Goal: Communication & Community: Answer question/provide support

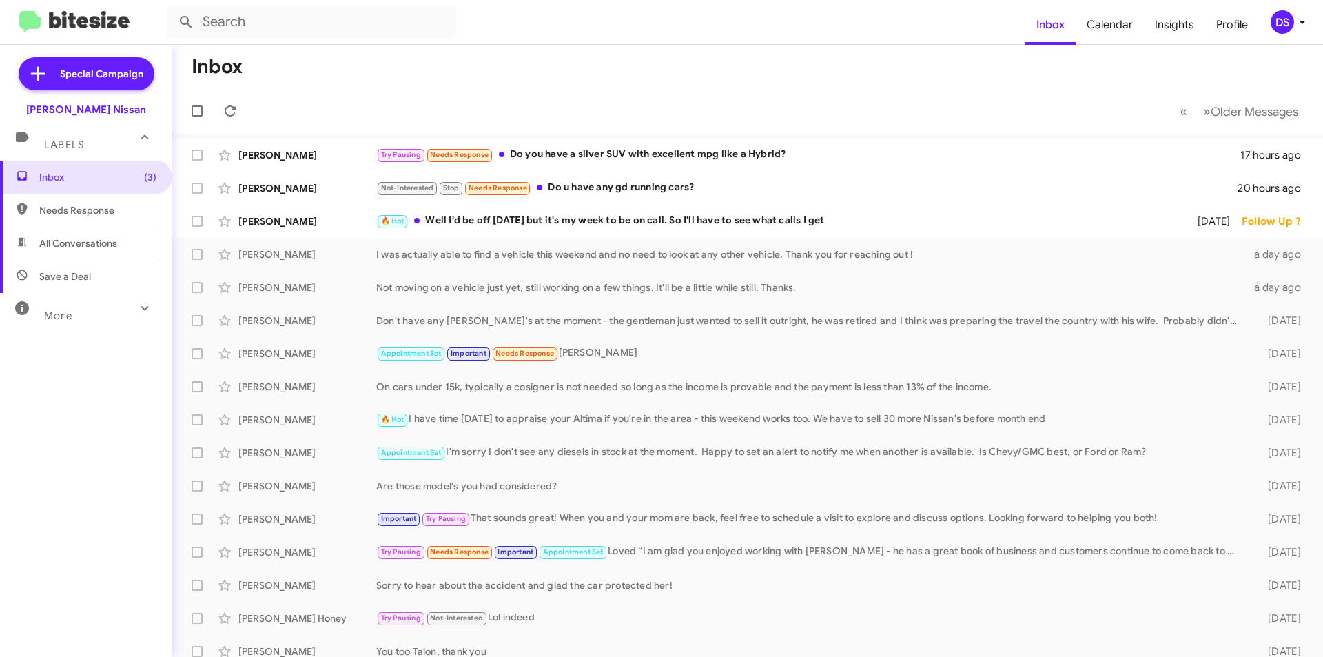
click at [56, 324] on mat-expansion-panel-header "More" at bounding box center [86, 309] width 172 height 33
click at [70, 173] on span "Inbox (3)" at bounding box center [97, 177] width 117 height 14
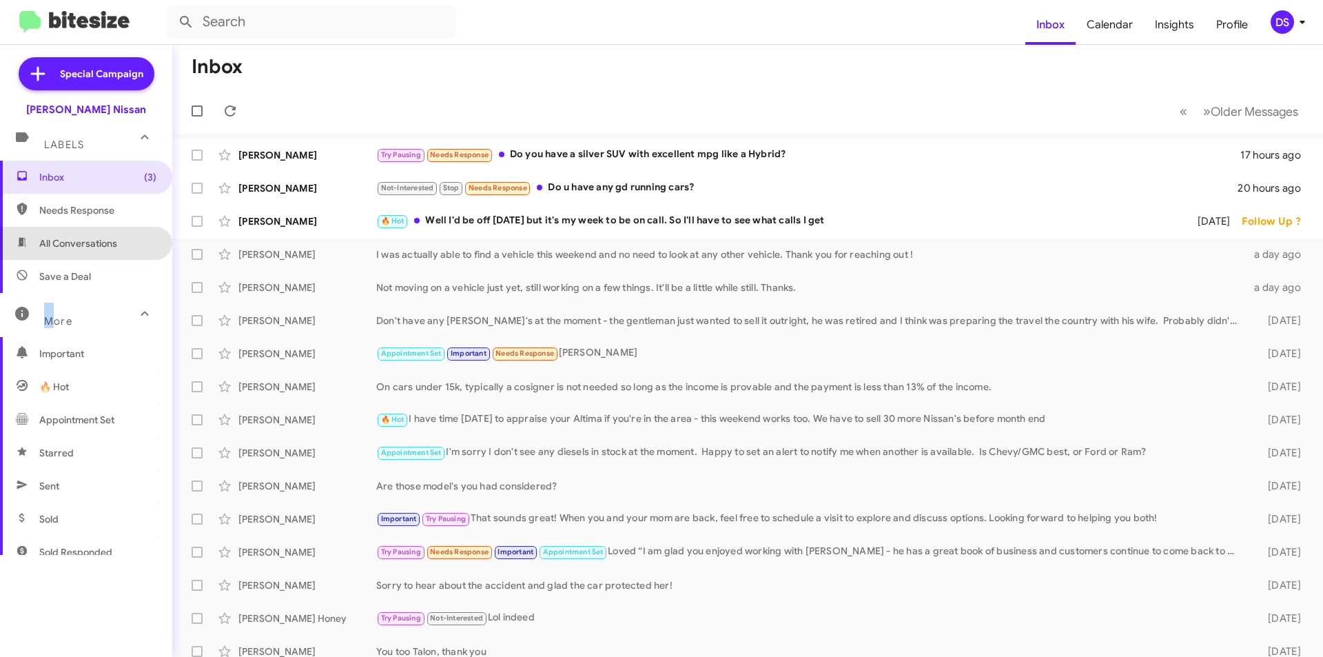
click at [111, 243] on span "All Conversations" at bounding box center [78, 243] width 78 height 14
type input "in:all-conversations"
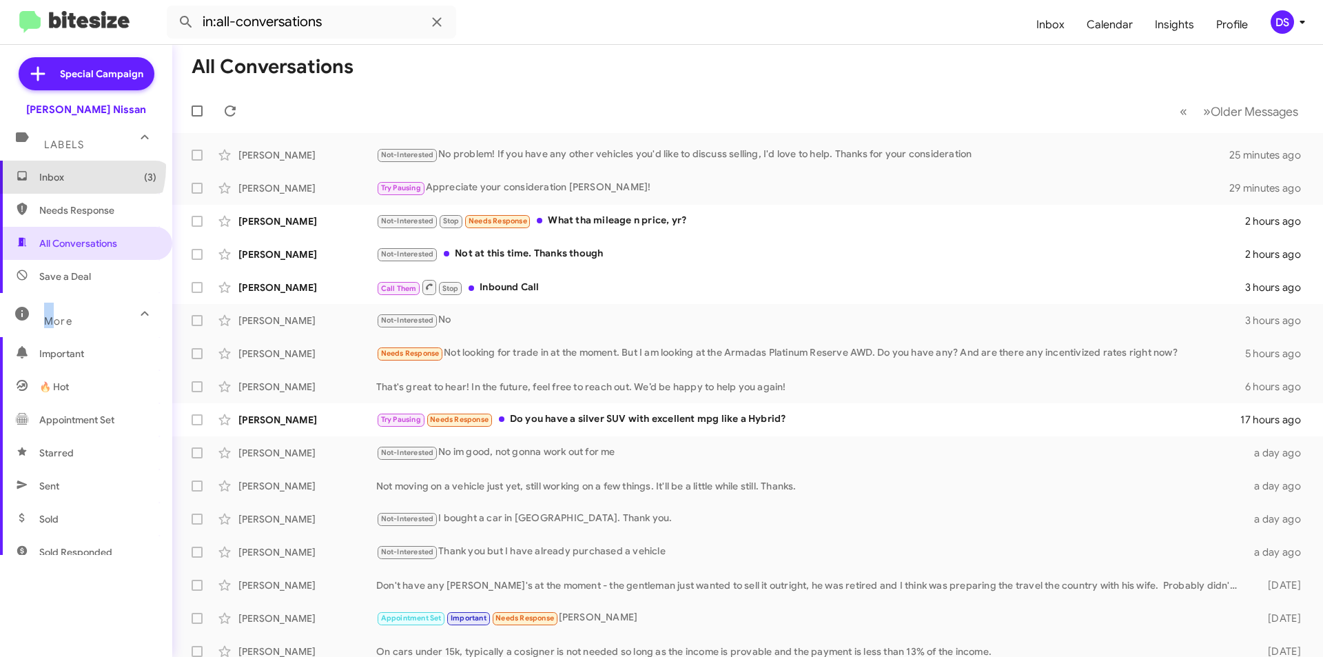
click at [70, 167] on span "Inbox (3)" at bounding box center [86, 177] width 172 height 33
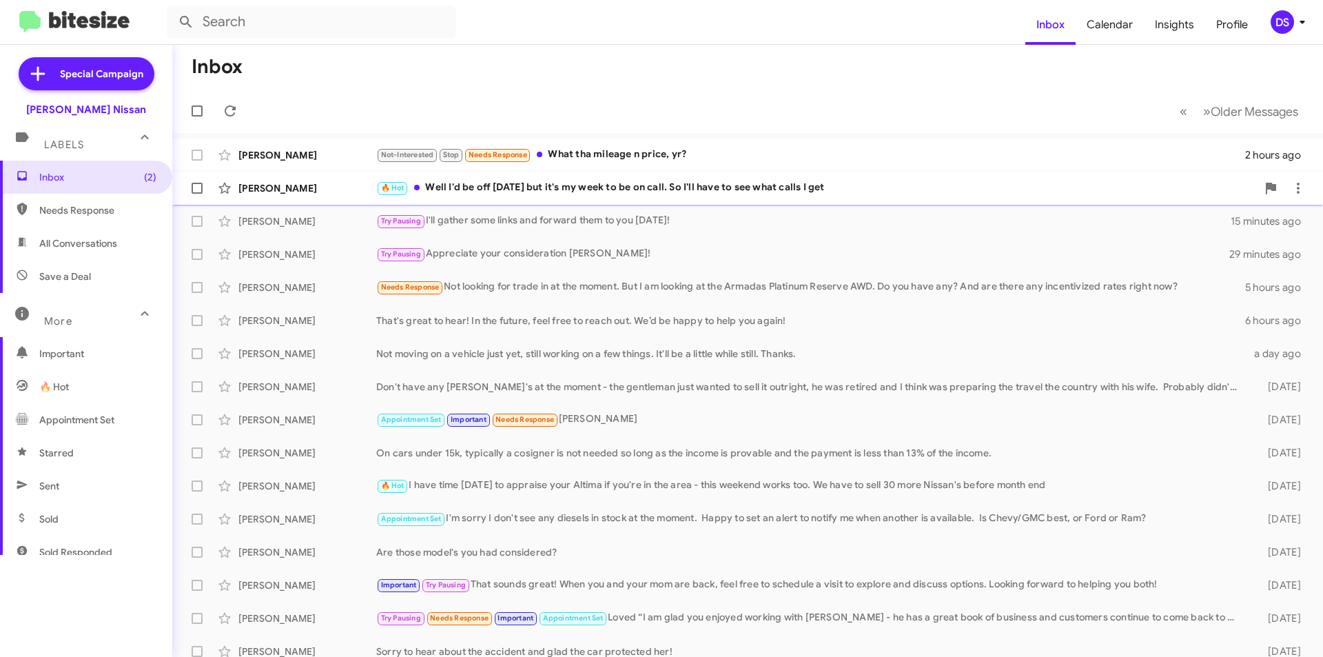
click at [525, 188] on div "🔥 Hot Well I'd be off [DATE] but it's my week to be on call. So I'll have to se…" at bounding box center [816, 188] width 881 height 16
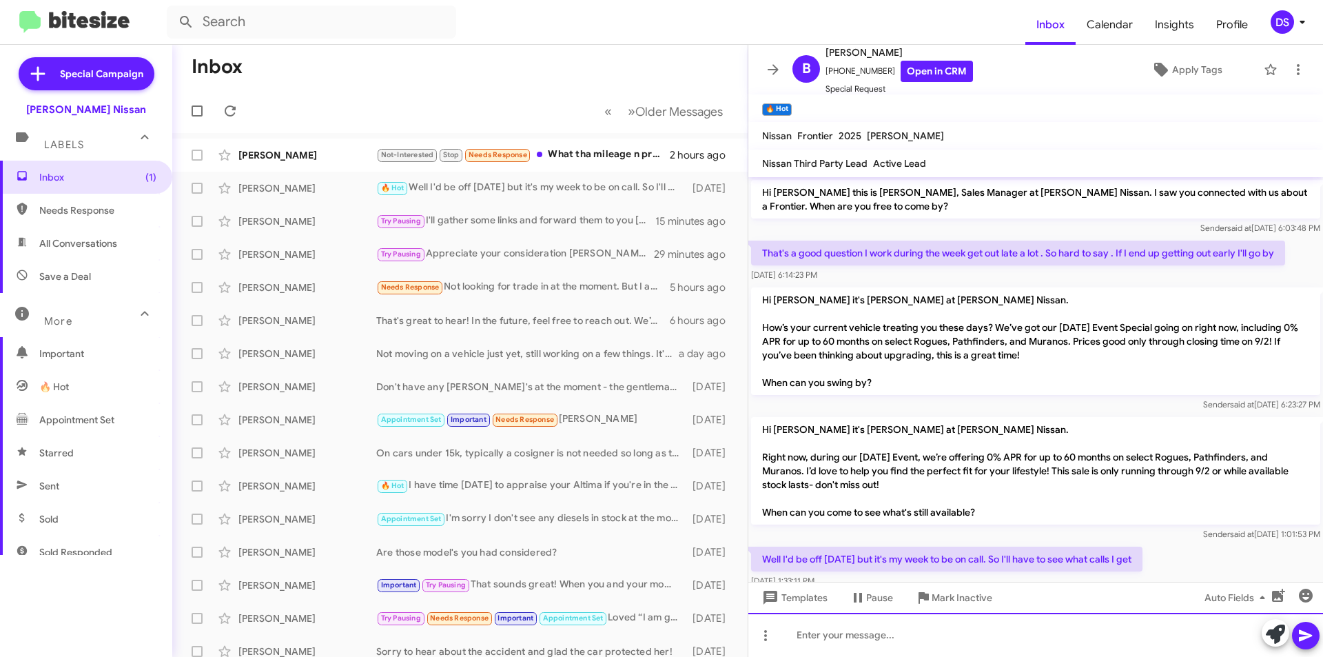
click at [826, 640] on div at bounding box center [1035, 635] width 575 height 44
click at [1318, 633] on button at bounding box center [1306, 636] width 28 height 28
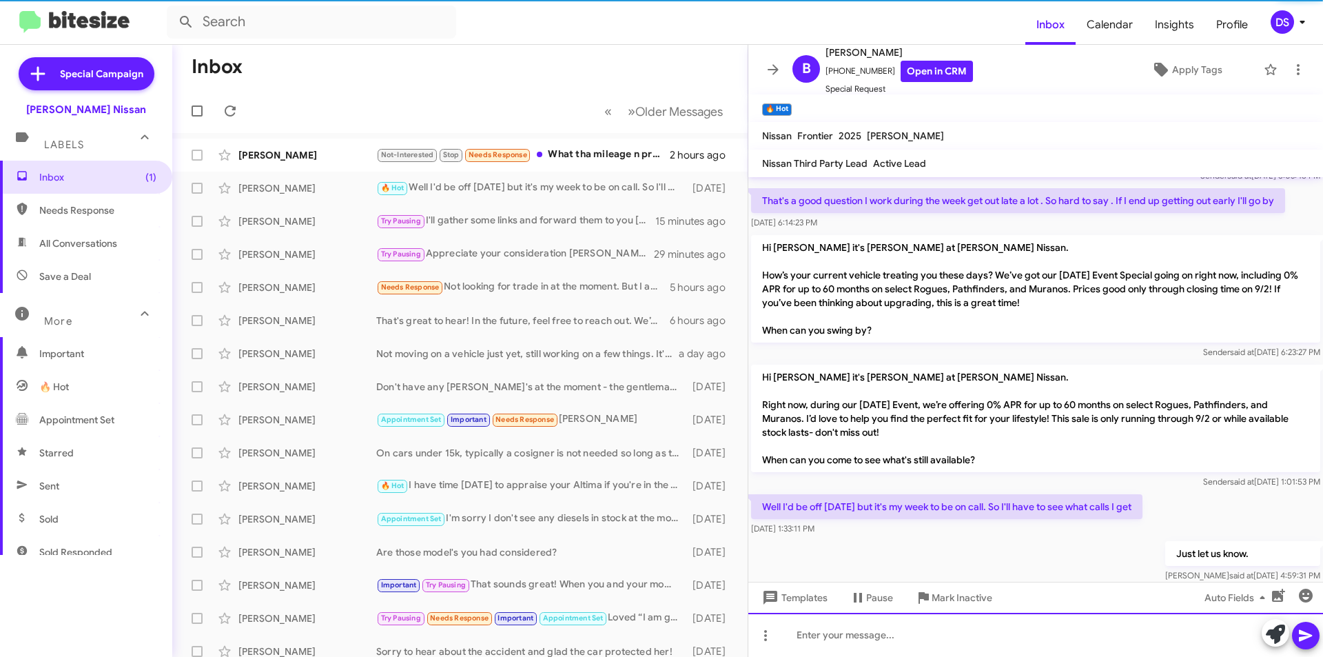
scroll to position [77, 0]
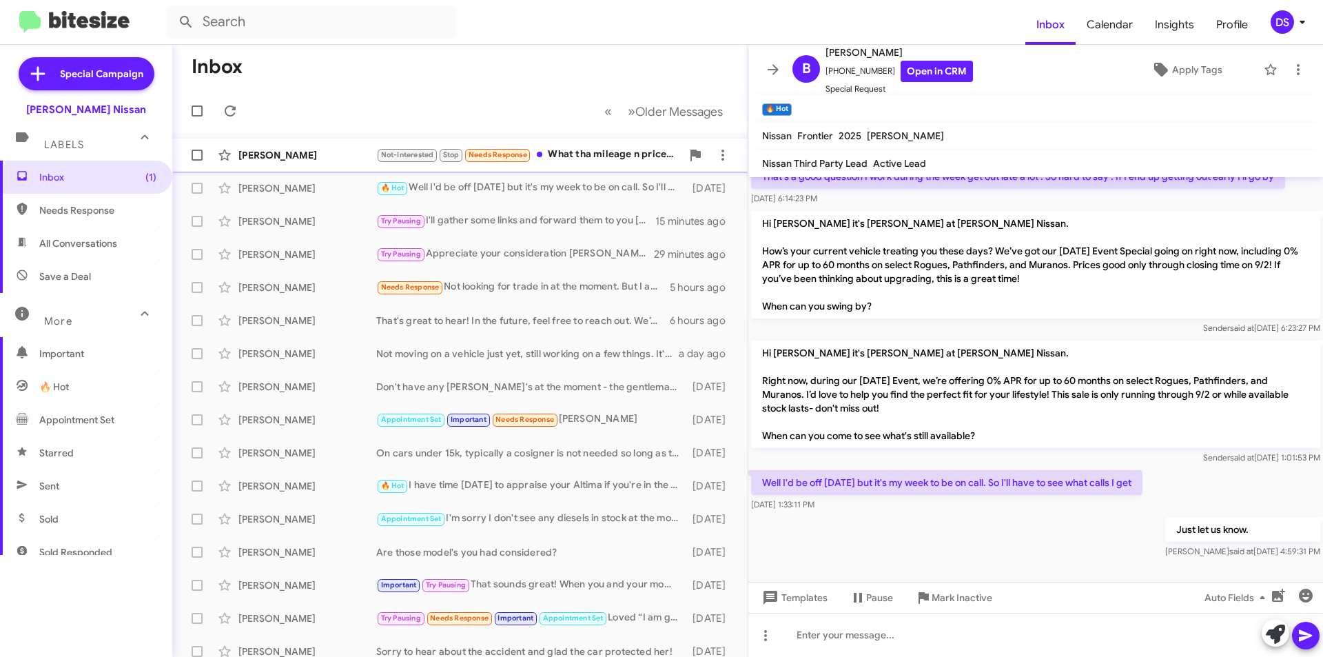
click at [286, 156] on div "[PERSON_NAME]" at bounding box center [307, 155] width 138 height 14
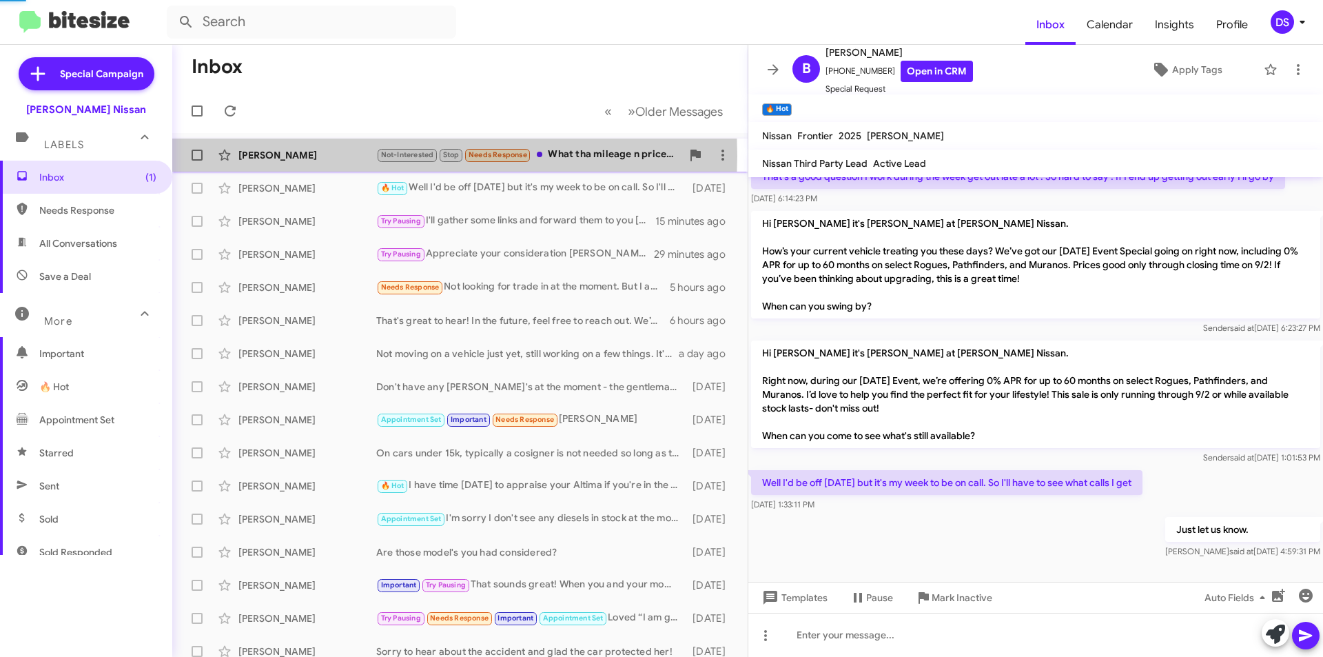
click at [286, 156] on div "[PERSON_NAME]" at bounding box center [307, 155] width 138 height 14
